Goal: Task Accomplishment & Management: Manage account settings

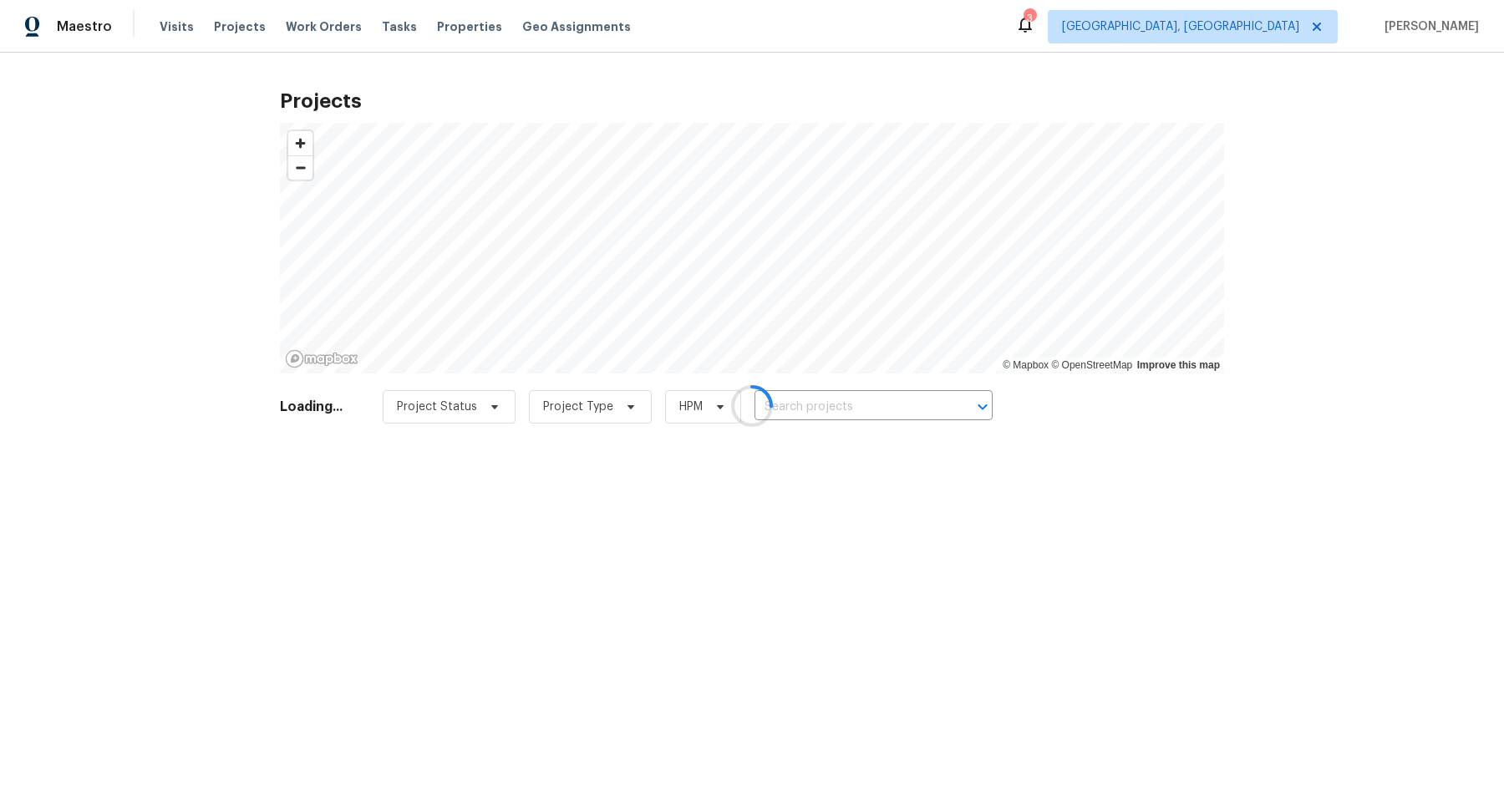
click at [461, 414] on div at bounding box center [752, 406] width 1504 height 812
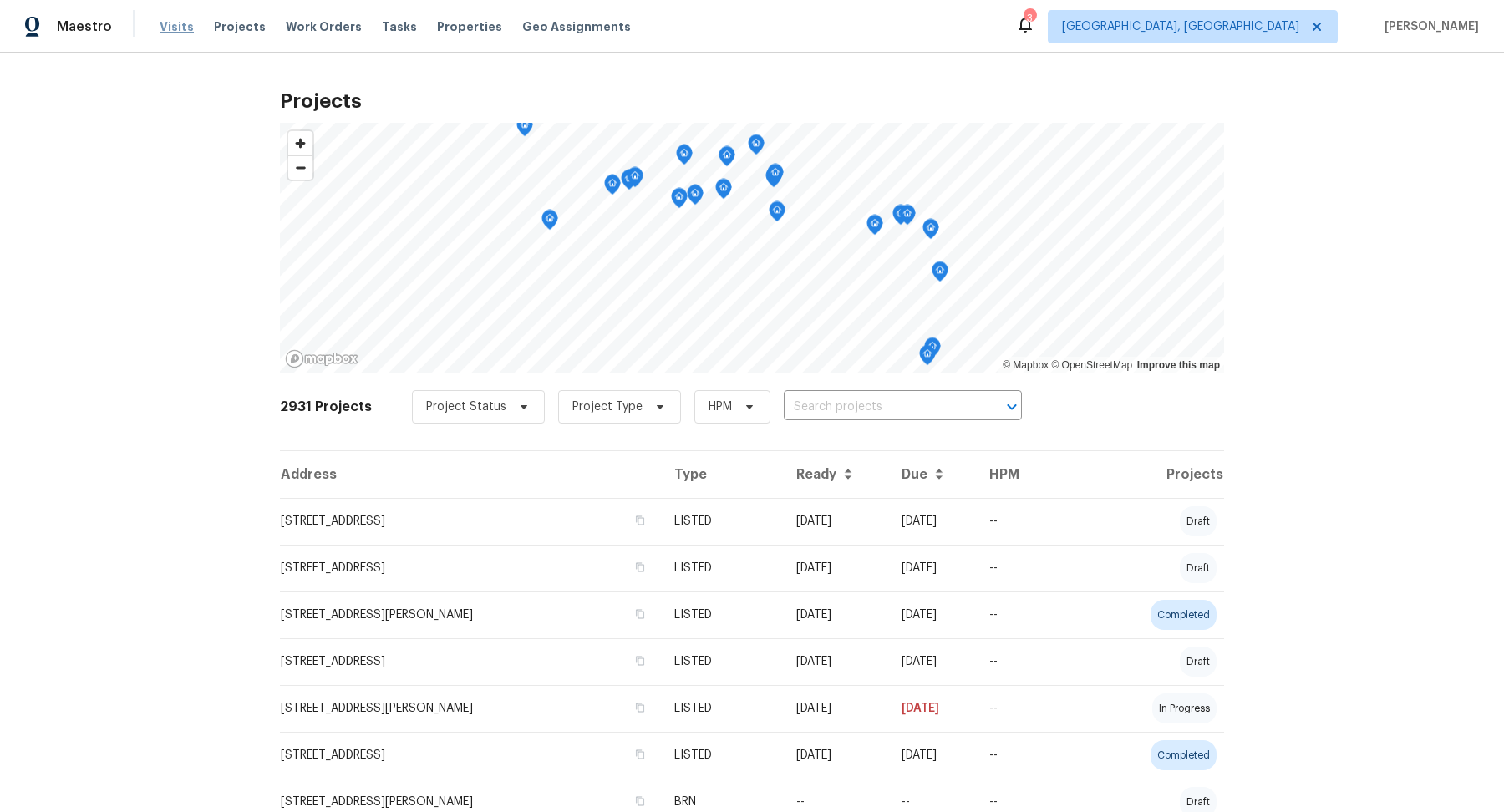
click at [163, 30] on span "Visits" at bounding box center [177, 27] width 34 height 17
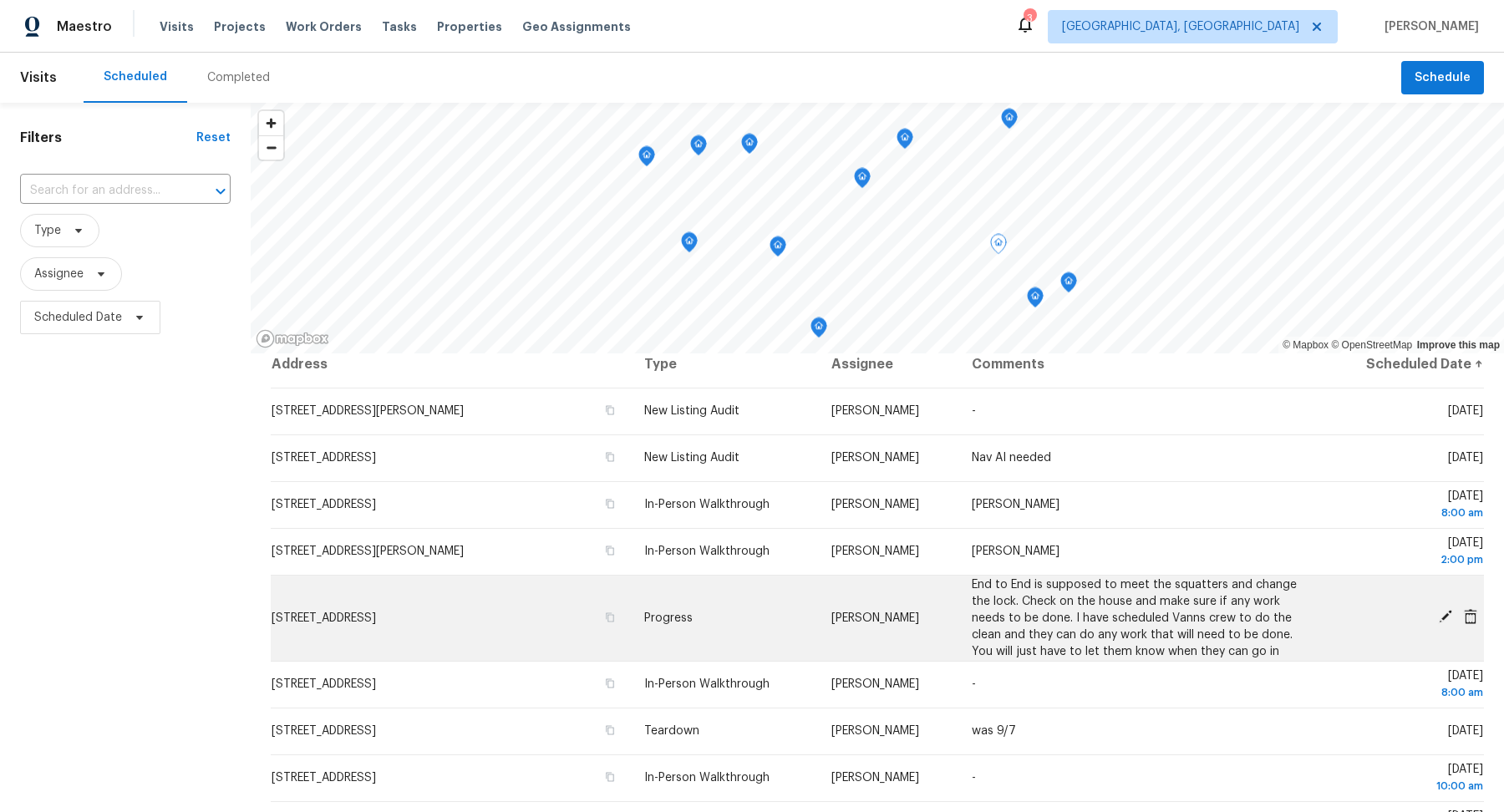
scroll to position [6, 0]
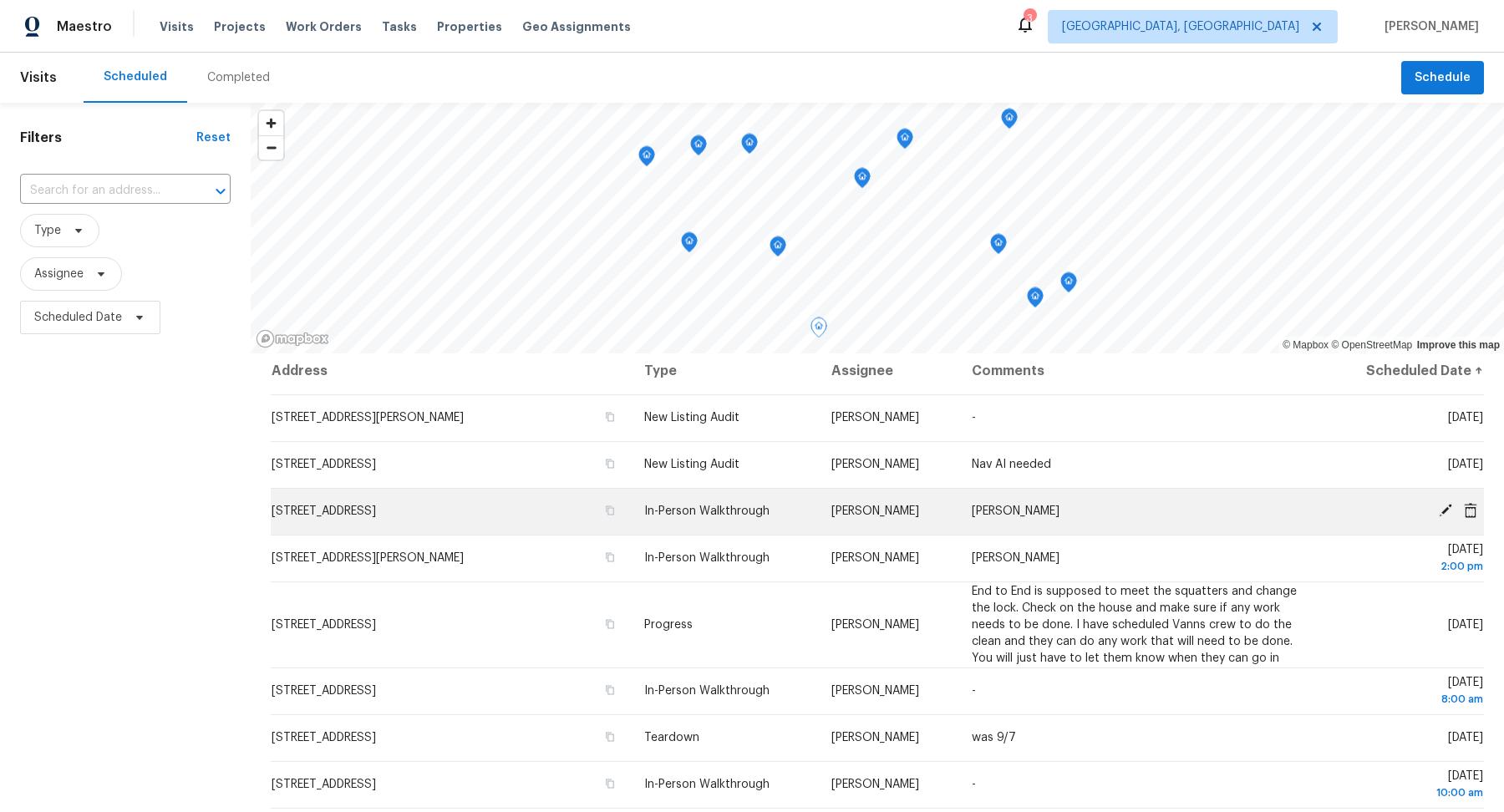
click at [1446, 504] on icon at bounding box center [1445, 511] width 15 height 15
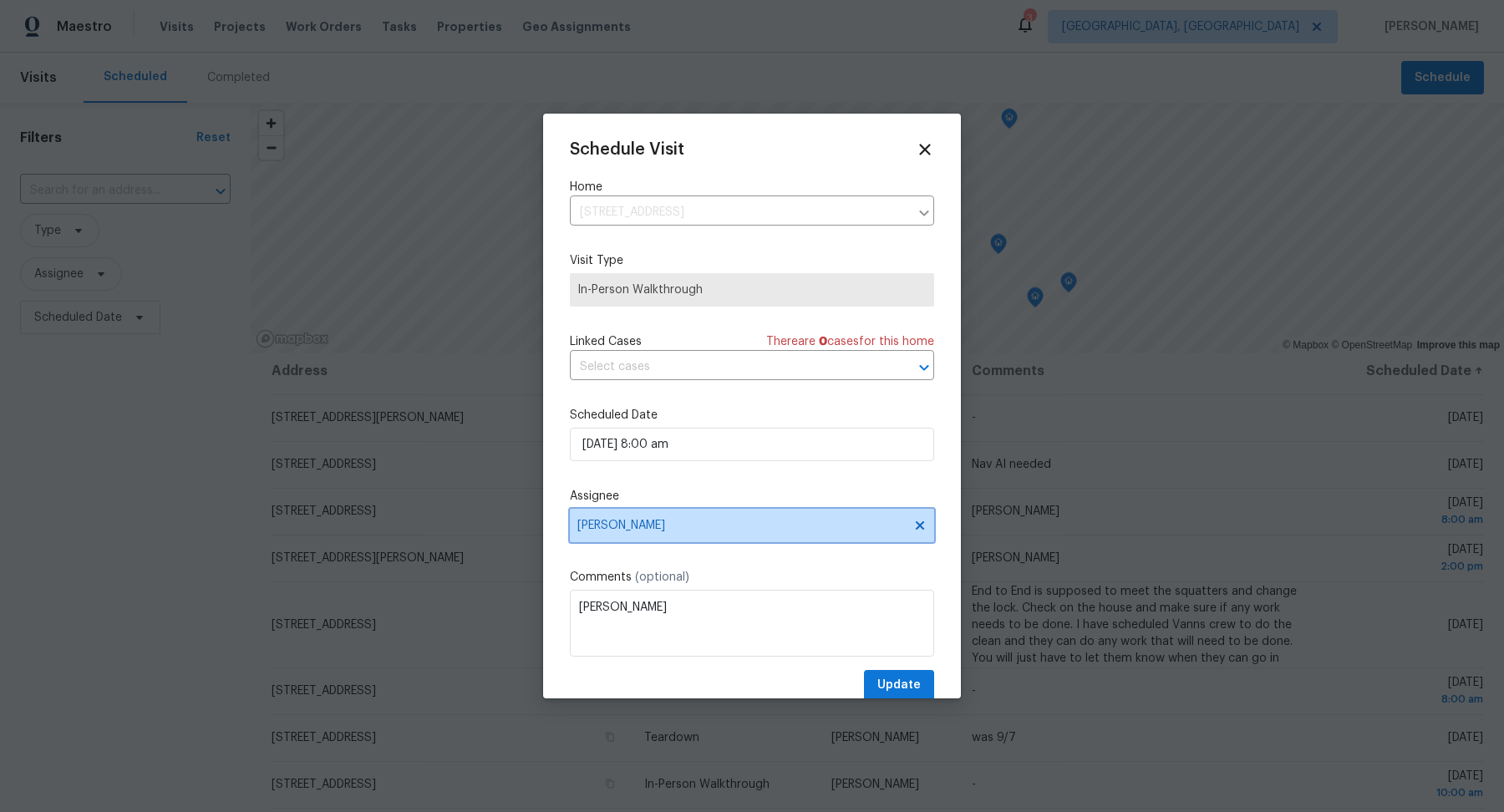
click at [720, 526] on span "[PERSON_NAME]" at bounding box center [741, 526] width 327 height 13
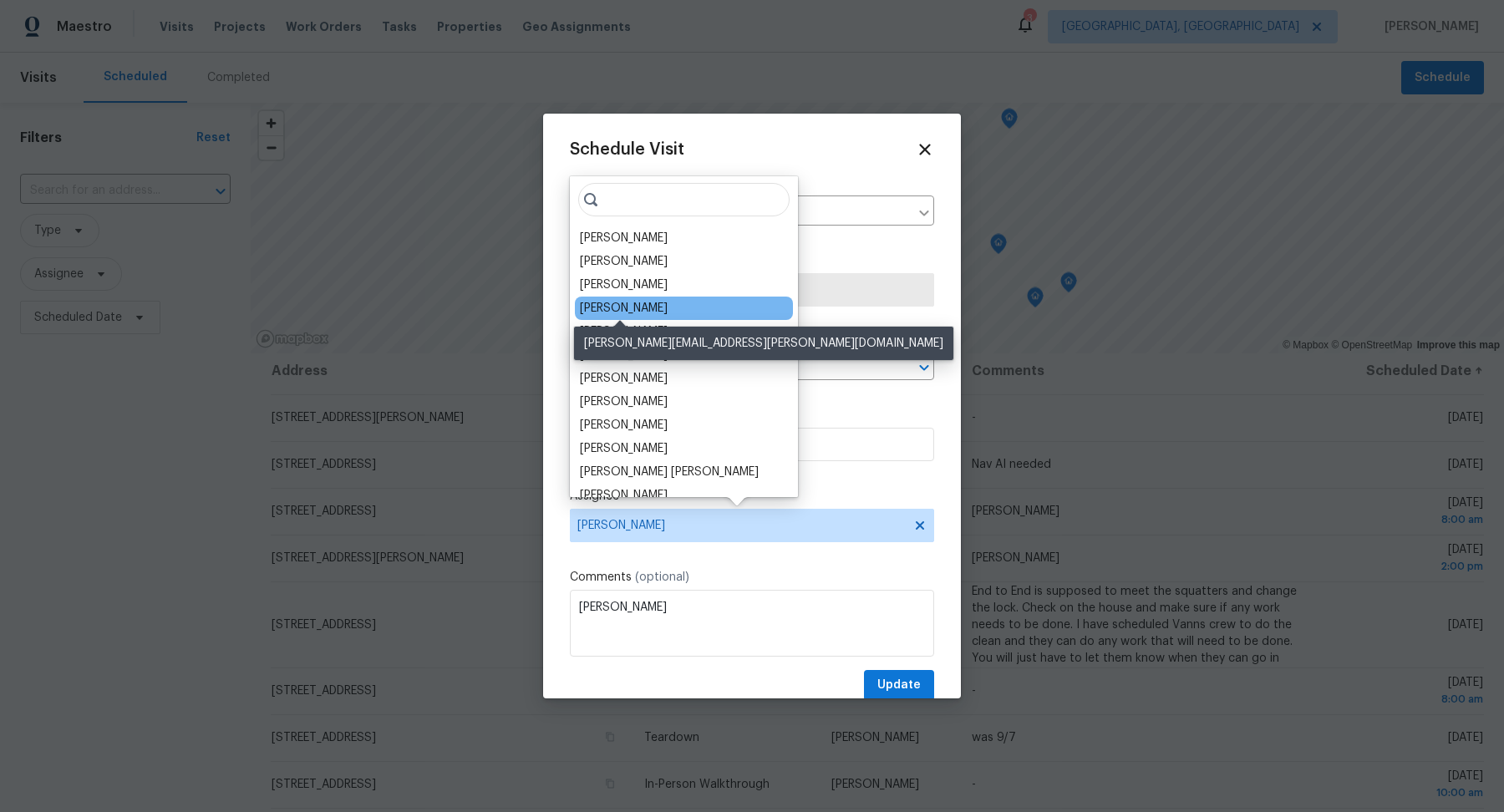
click at [648, 309] on div "[PERSON_NAME]" at bounding box center [624, 309] width 87 height 17
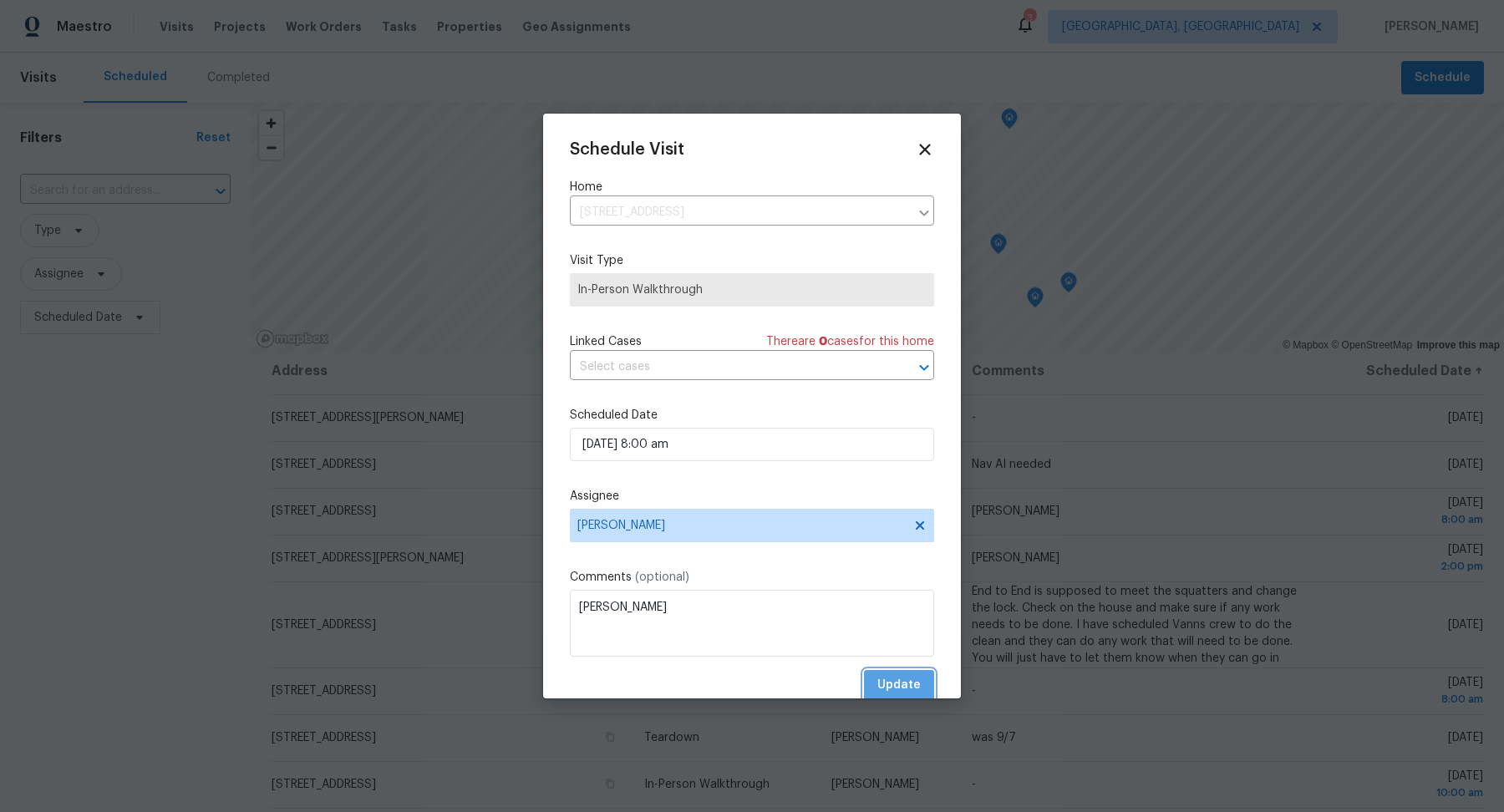
click at [925, 680] on button "Update" at bounding box center [898, 686] width 70 height 31
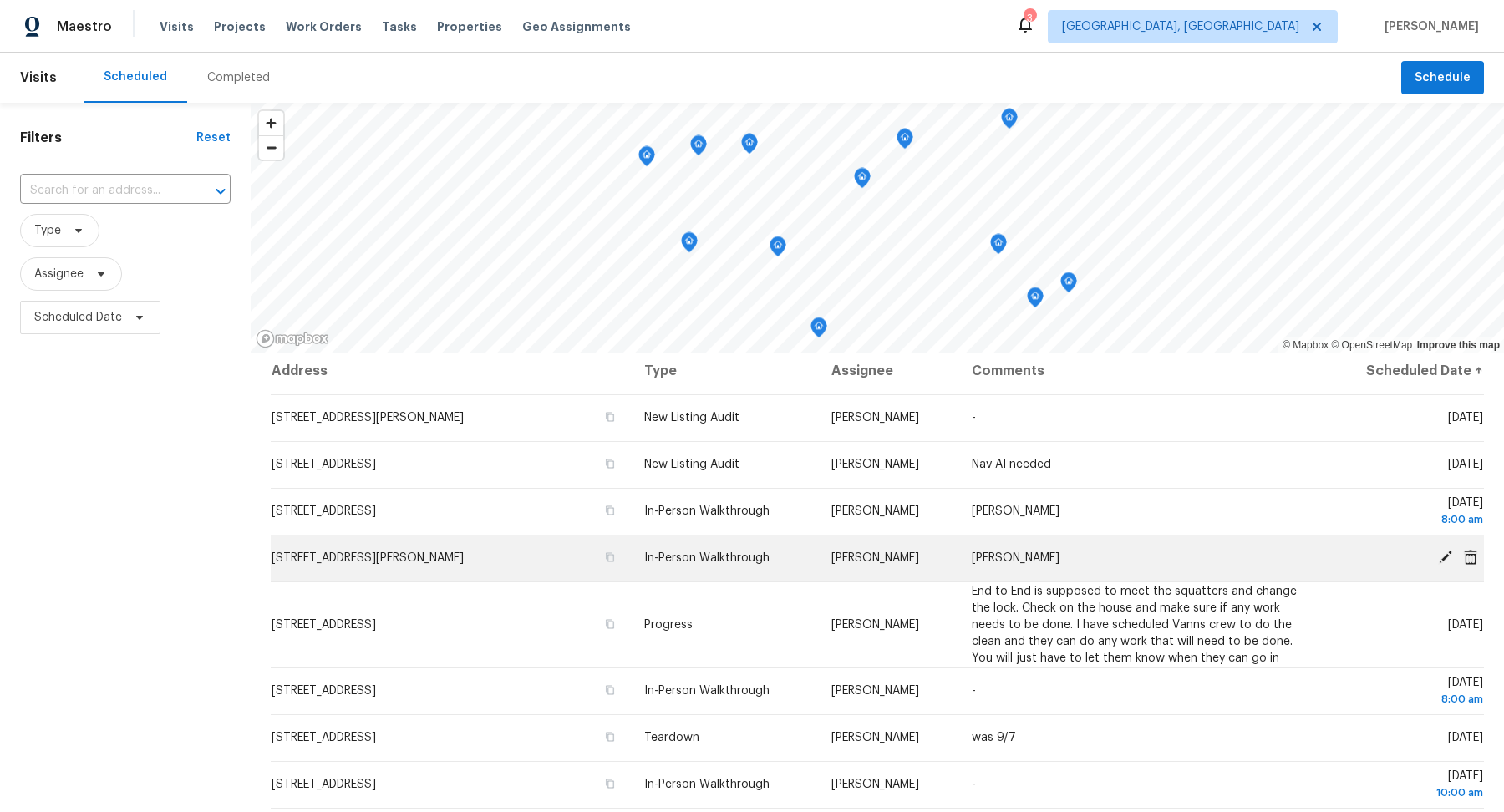
click at [1449, 557] on icon at bounding box center [1445, 557] width 15 height 15
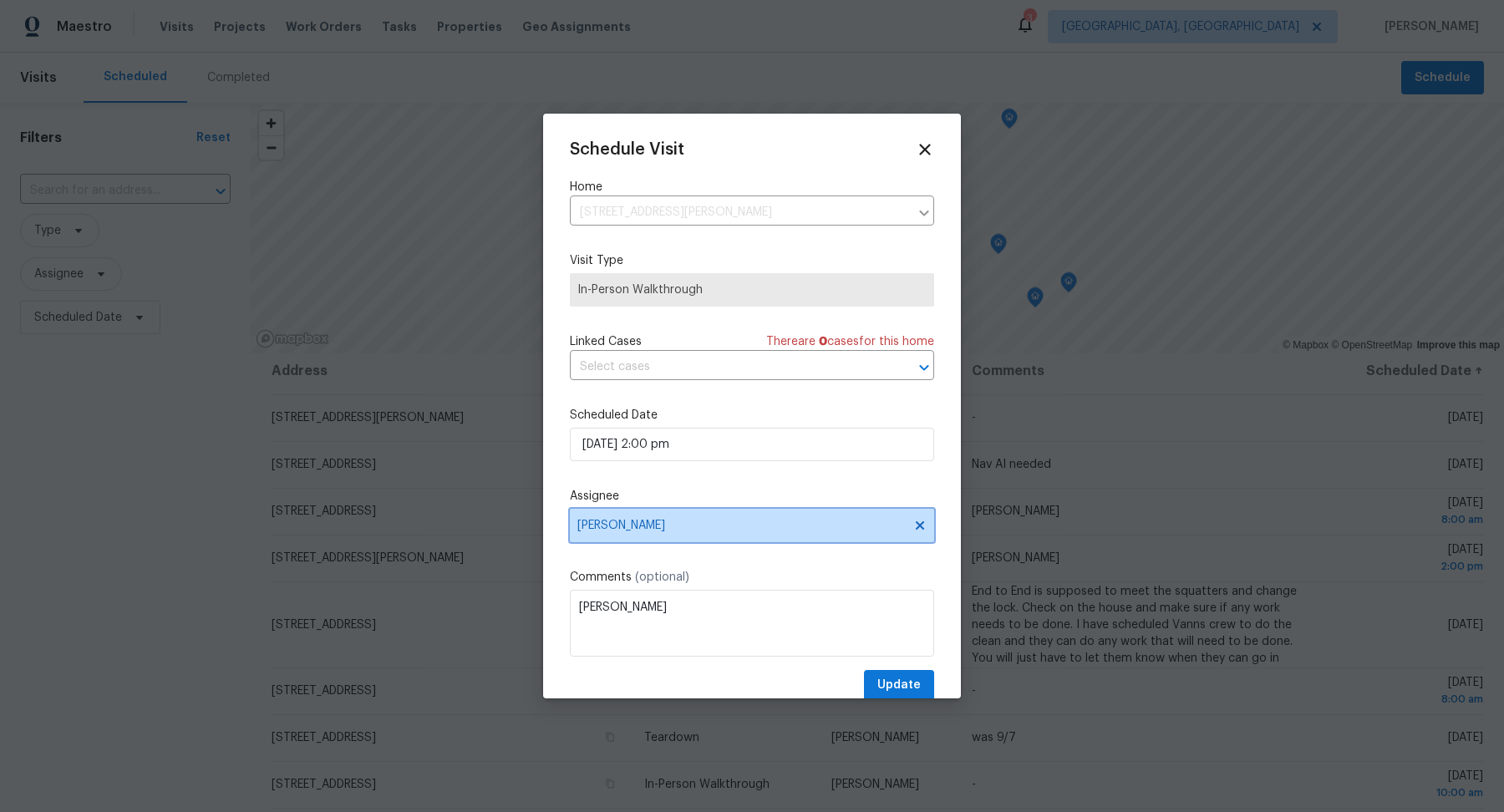
click at [819, 528] on span "[PERSON_NAME]" at bounding box center [741, 526] width 327 height 13
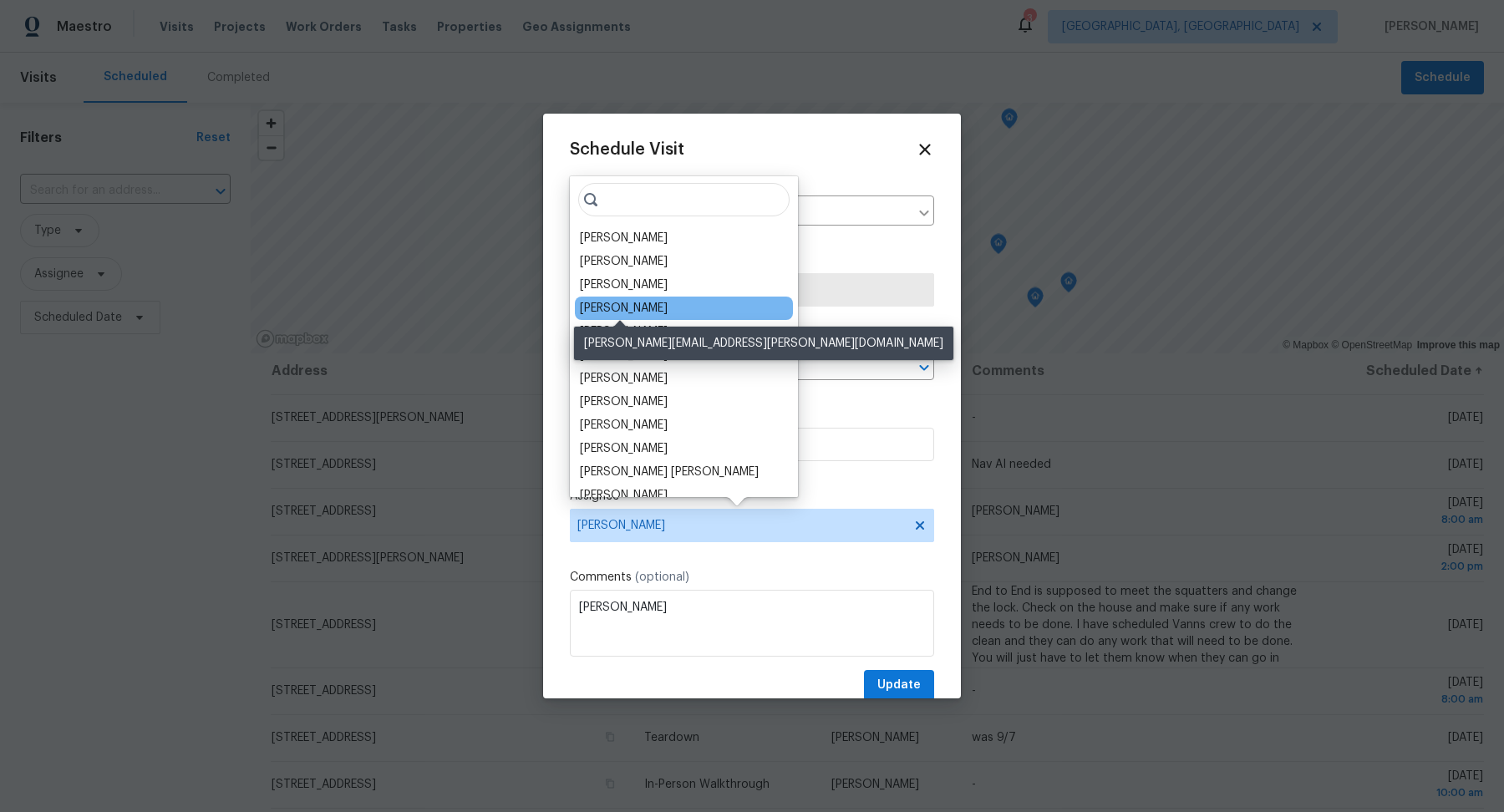
click at [642, 312] on div "[PERSON_NAME]" at bounding box center [624, 309] width 87 height 17
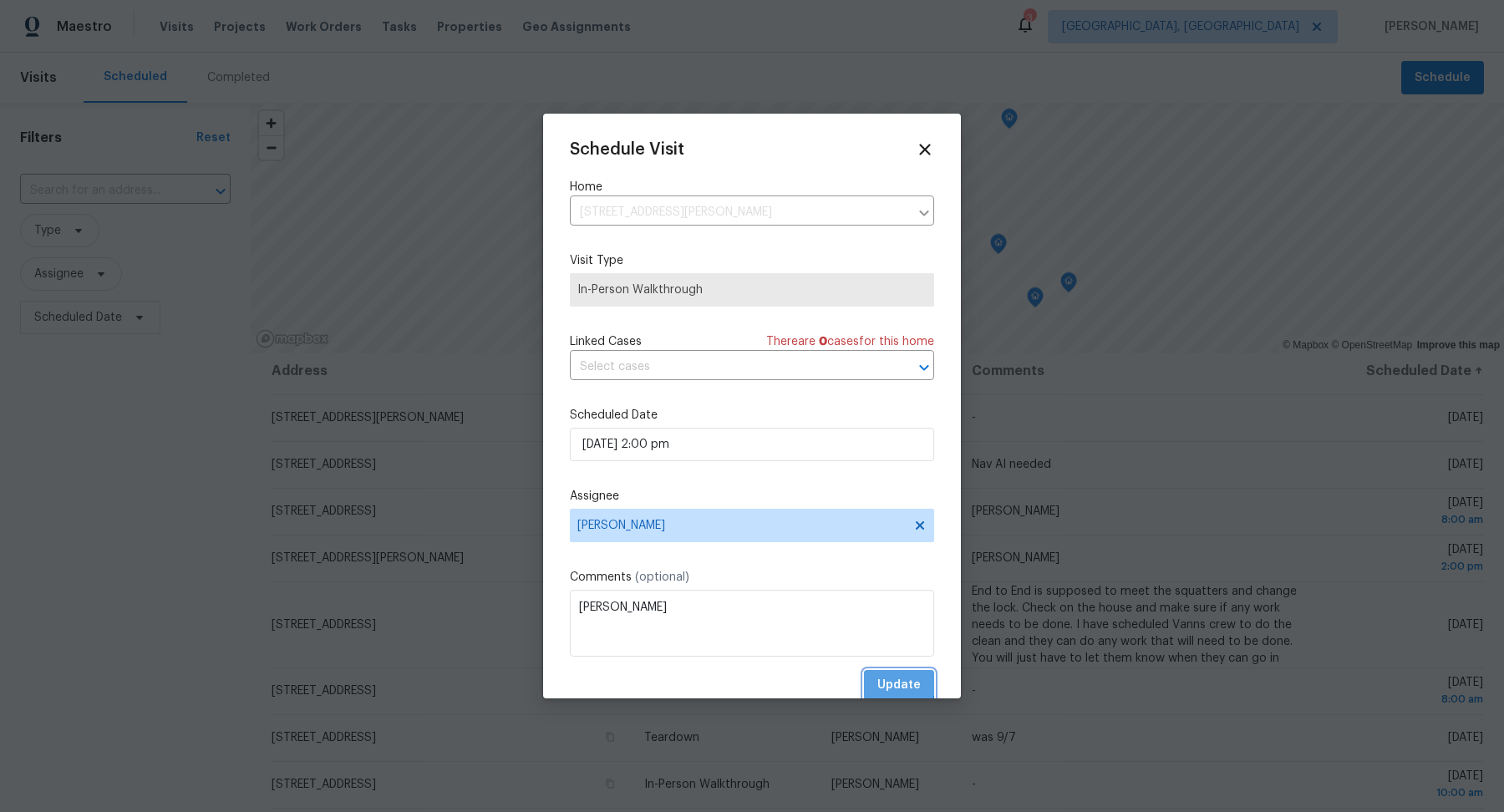
click at [887, 683] on span "Update" at bounding box center [898, 686] width 44 height 20
